Goal: Find specific page/section: Find specific page/section

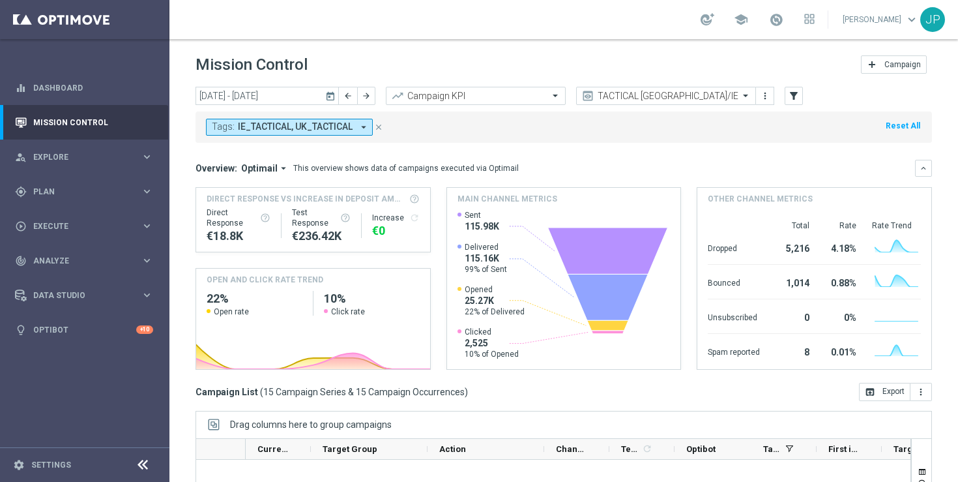
scroll to position [506, 0]
